Goal: Navigation & Orientation: Find specific page/section

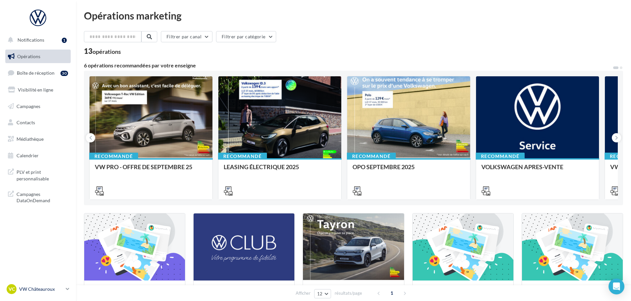
click at [55, 290] on p "VW Châteauroux" at bounding box center [41, 289] width 44 height 7
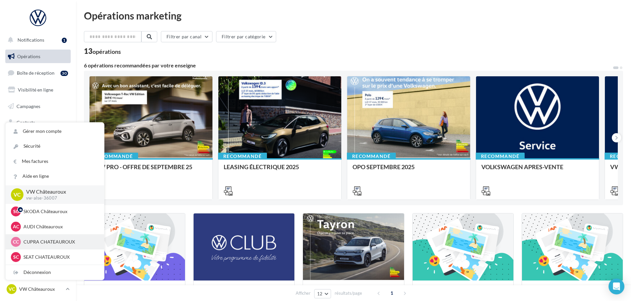
click at [41, 237] on div "CC CUPRA CHATEAUROUX cupra-[GEOGRAPHIC_DATA]-36007" at bounding box center [55, 242] width 88 height 10
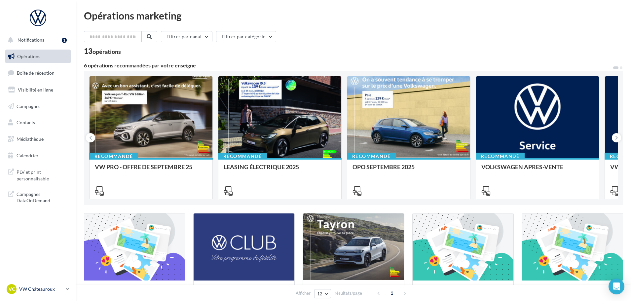
click at [55, 288] on p "VW Châteauroux" at bounding box center [41, 289] width 44 height 7
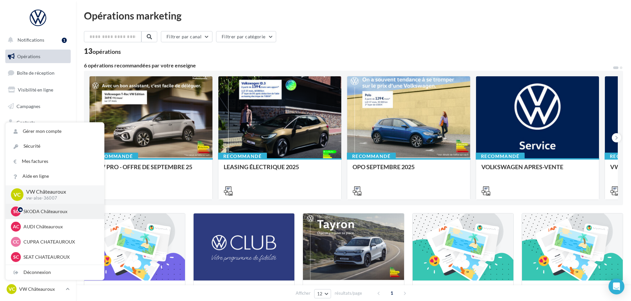
click at [40, 210] on p "SKODA Châteauroux" at bounding box center [59, 211] width 73 height 7
